Goal: Find specific page/section: Find specific page/section

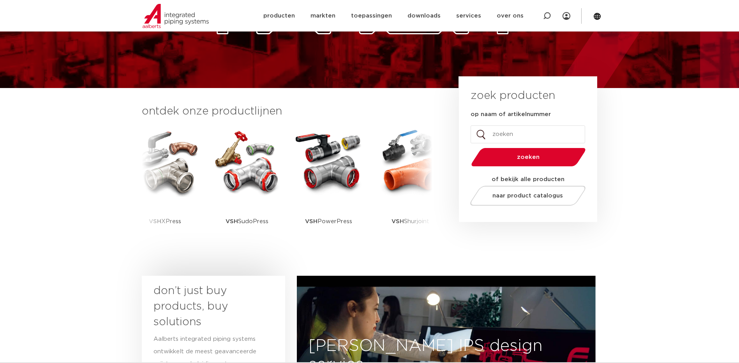
scroll to position [156, 0]
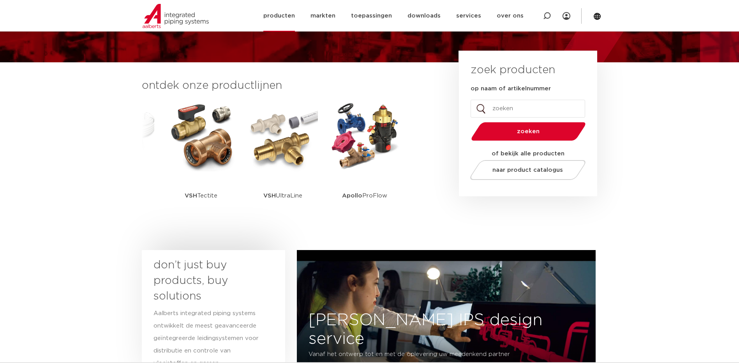
click at [295, 19] on link "producten" at bounding box center [279, 16] width 32 height 32
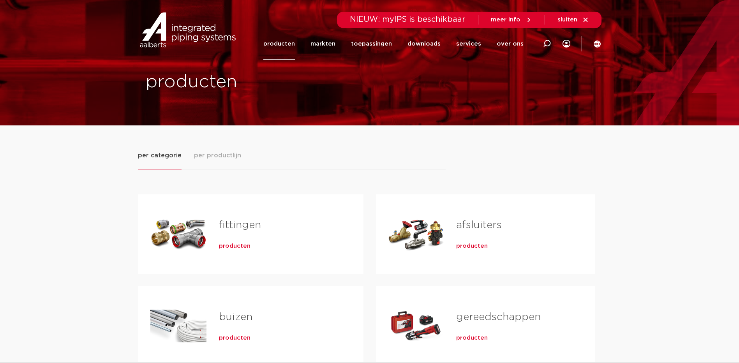
click at [295, 49] on link "producten" at bounding box center [279, 44] width 32 height 32
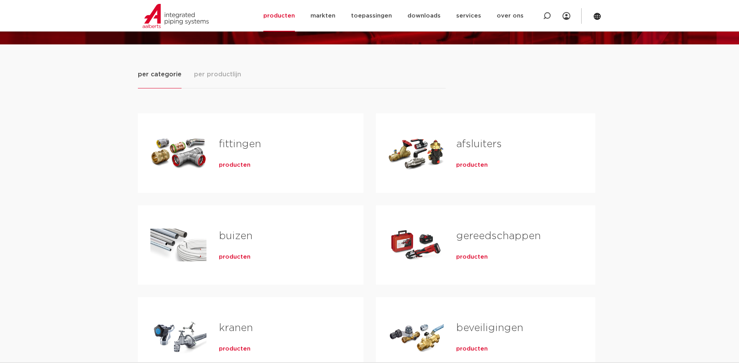
scroll to position [78, 0]
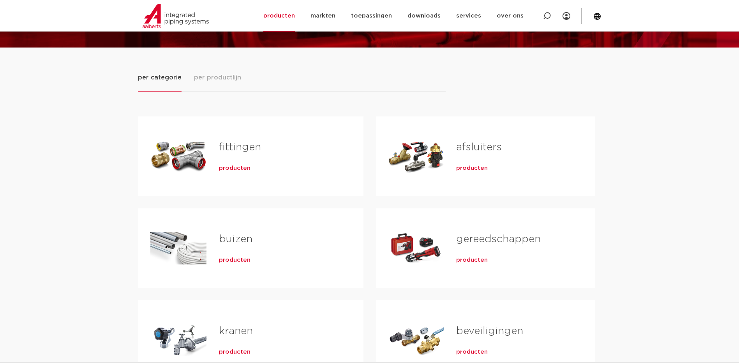
click at [471, 168] on span "producten" at bounding box center [472, 168] width 32 height 8
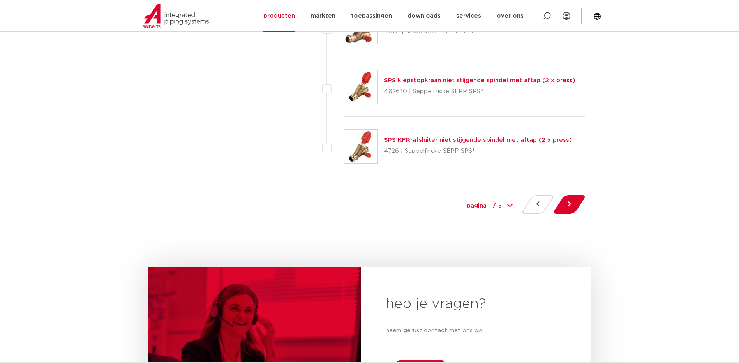
scroll to position [3583, 0]
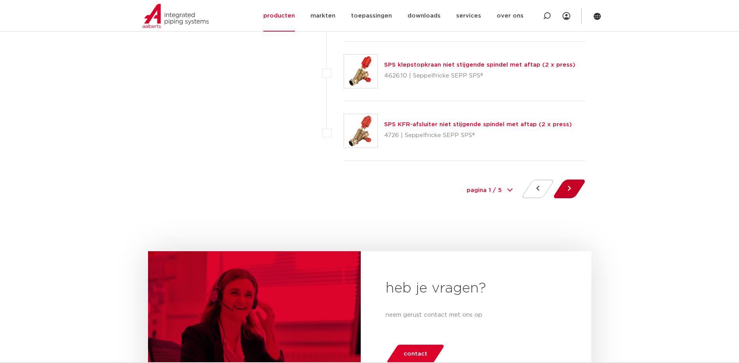
click at [570, 190] on button at bounding box center [569, 189] width 22 height 19
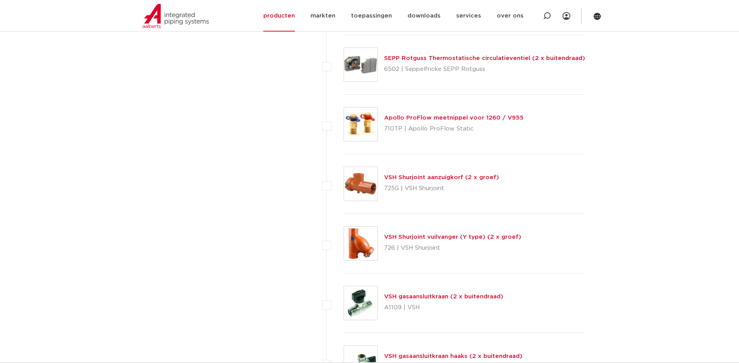
scroll to position [3232, 0]
